Goal: Transaction & Acquisition: Purchase product/service

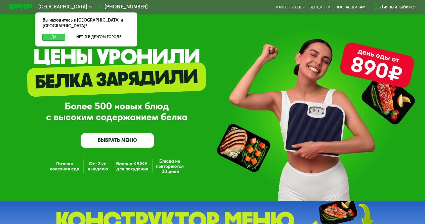
drag, startPoint x: 52, startPoint y: 30, endPoint x: 54, endPoint y: 36, distance: 6.6
click at [52, 34] on button "Да" at bounding box center [53, 37] width 23 height 7
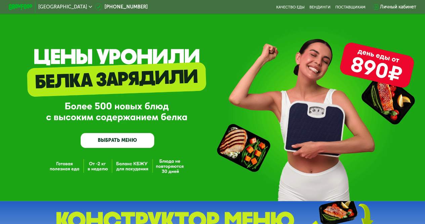
click at [143, 146] on link "ВЫБРАТЬ МЕНЮ" at bounding box center [118, 140] width 74 height 15
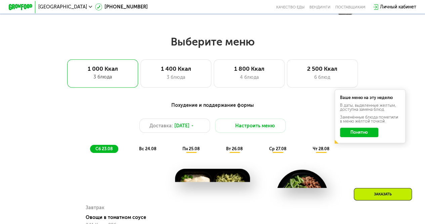
scroll to position [227, 0]
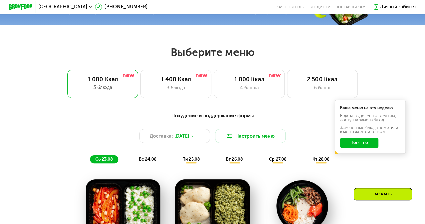
click at [364, 146] on button "Понятно" at bounding box center [359, 142] width 38 height 9
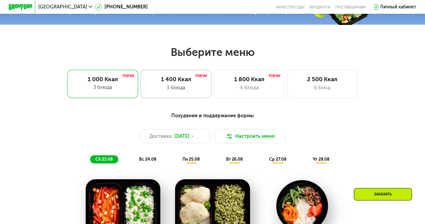
click at [214, 85] on div "1 400 Ккал 3 блюда" at bounding box center [249, 84] width 71 height 28
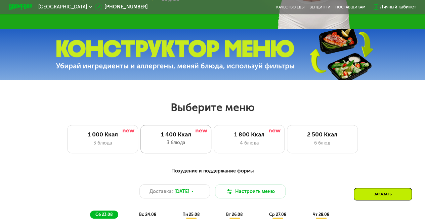
scroll to position [159, 0]
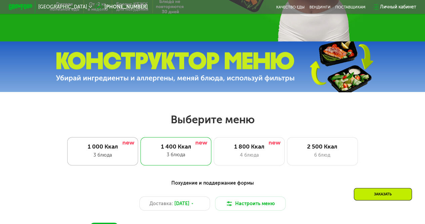
click at [109, 154] on div "3 блюда" at bounding box center [103, 154] width 59 height 7
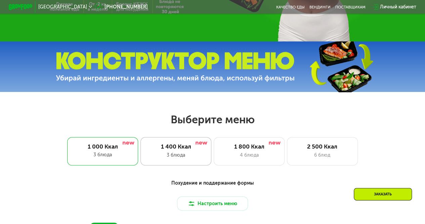
click at [214, 153] on div "1 400 Ккал 3 блюда" at bounding box center [249, 151] width 71 height 28
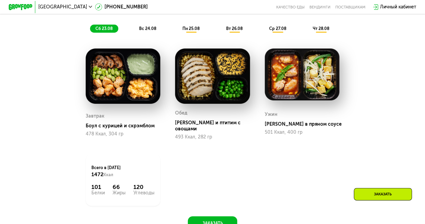
scroll to position [327, 0]
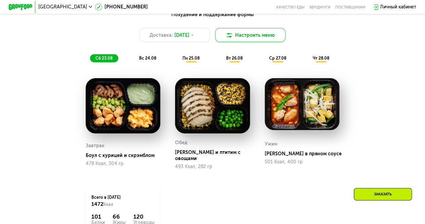
click at [249, 42] on button "Настроить меню" at bounding box center [250, 35] width 71 height 14
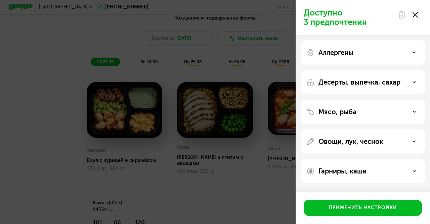
click at [384, 50] on div "Аллергены" at bounding box center [363, 52] width 113 height 8
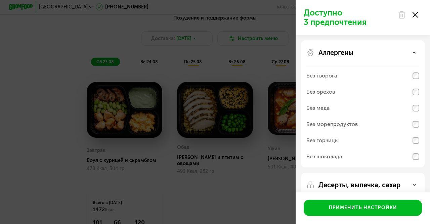
click at [384, 50] on div "Аллергены" at bounding box center [363, 52] width 113 height 8
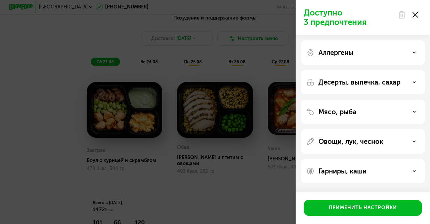
click at [365, 82] on p "Десерты, выпечка, сахар" at bounding box center [360, 82] width 82 height 8
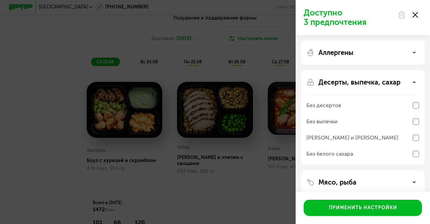
click at [365, 82] on p "Десерты, выпечка, сахар" at bounding box center [360, 82] width 82 height 8
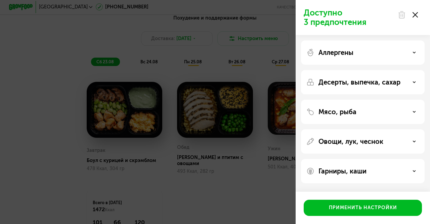
click at [358, 113] on div "Мясо, рыба" at bounding box center [363, 112] width 113 height 8
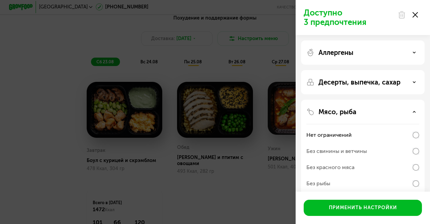
click at [358, 113] on div "Мясо, рыба" at bounding box center [363, 112] width 113 height 8
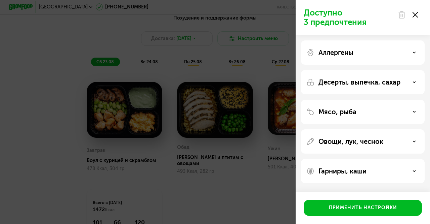
click at [416, 16] on icon at bounding box center [415, 14] width 5 height 5
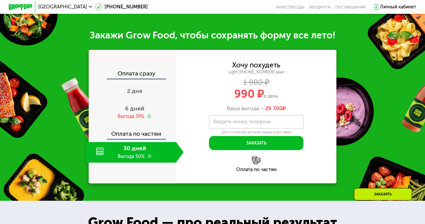
scroll to position [596, 0]
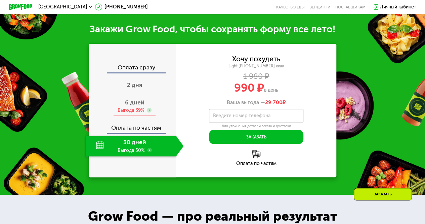
click at [132, 103] on span "6 дней" at bounding box center [135, 102] width 20 height 7
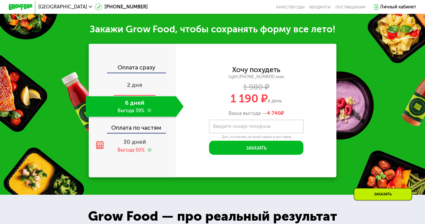
click at [135, 90] on div "2 дня" at bounding box center [135, 85] width 98 height 21
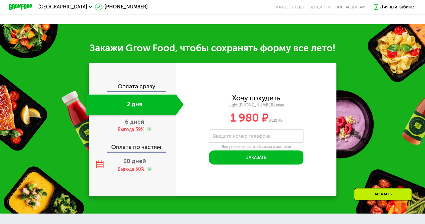
click at [140, 91] on div "Оплата сразу" at bounding box center [132, 87] width 87 height 8
click at [154, 91] on div "Оплата сразу" at bounding box center [132, 87] width 87 height 8
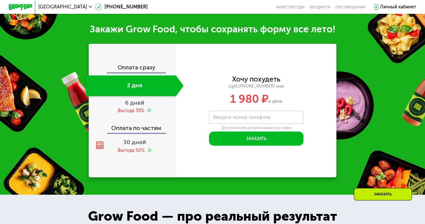
click at [149, 68] on div "Оплата сразу" at bounding box center [132, 69] width 87 height 8
click at [139, 142] on span "30 дней" at bounding box center [134, 141] width 23 height 7
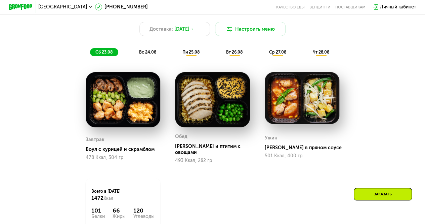
scroll to position [261, 0]
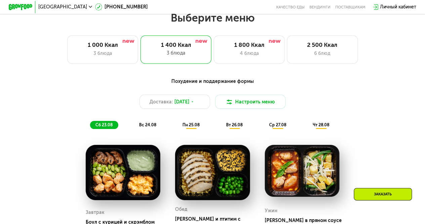
click at [195, 127] on span "пн 25.08" at bounding box center [191, 124] width 17 height 5
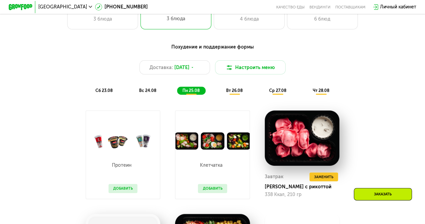
scroll to position [295, 0]
